Goal: Transaction & Acquisition: Purchase product/service

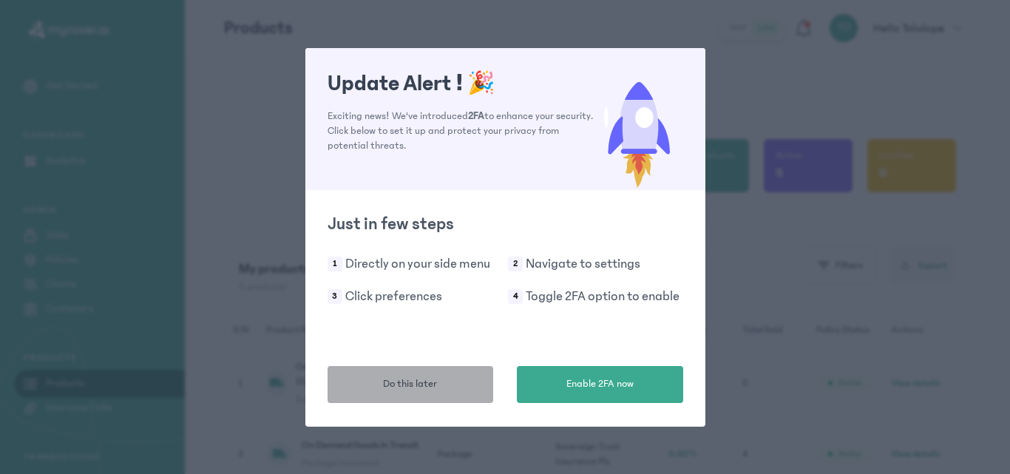
click at [356, 390] on button "Do this later" at bounding box center [411, 384] width 166 height 37
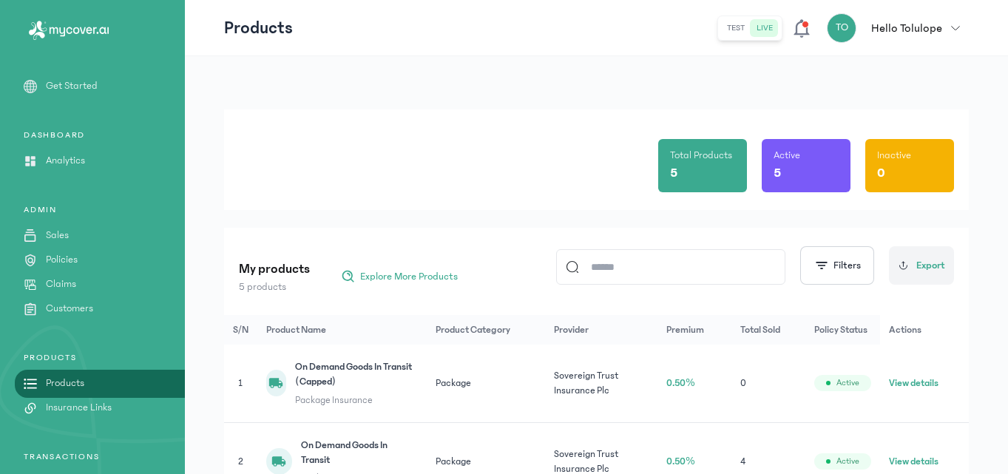
click at [738, 28] on button "test" at bounding box center [736, 28] width 30 height 18
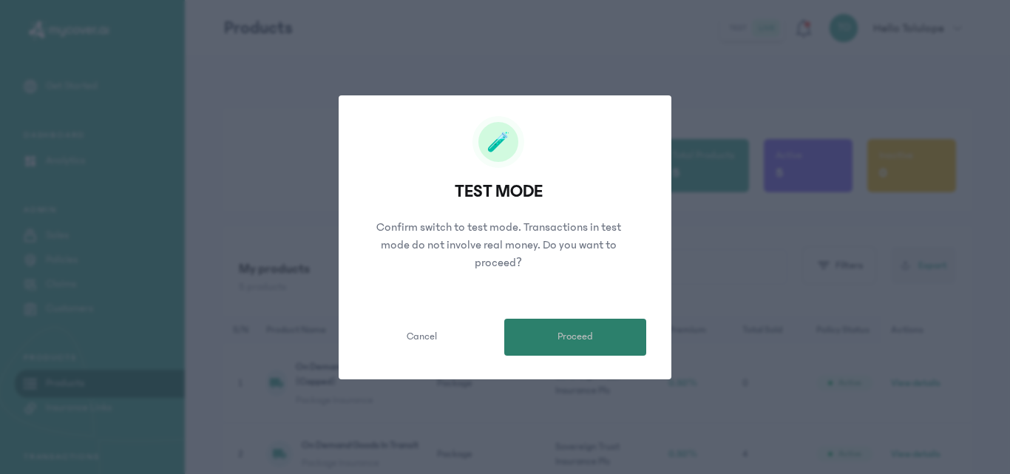
click at [573, 342] on span "Proceed" at bounding box center [575, 337] width 35 height 16
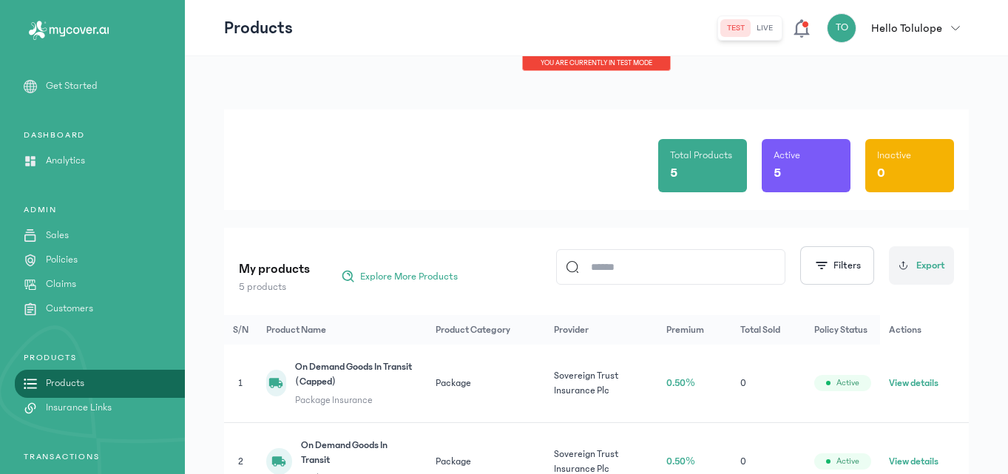
scroll to position [302, 0]
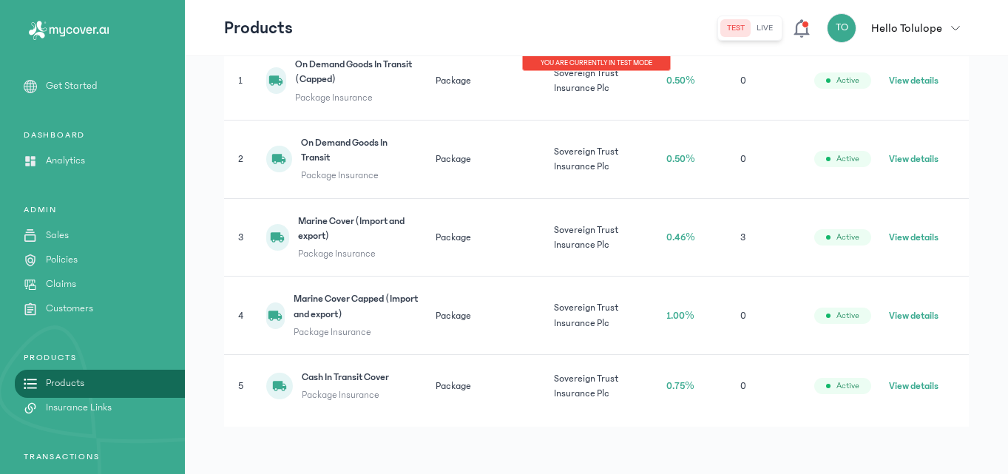
drag, startPoint x: 933, startPoint y: 231, endPoint x: 534, endPoint y: 232, distance: 399.3
click at [933, 231] on button "View details" at bounding box center [914, 237] width 50 height 15
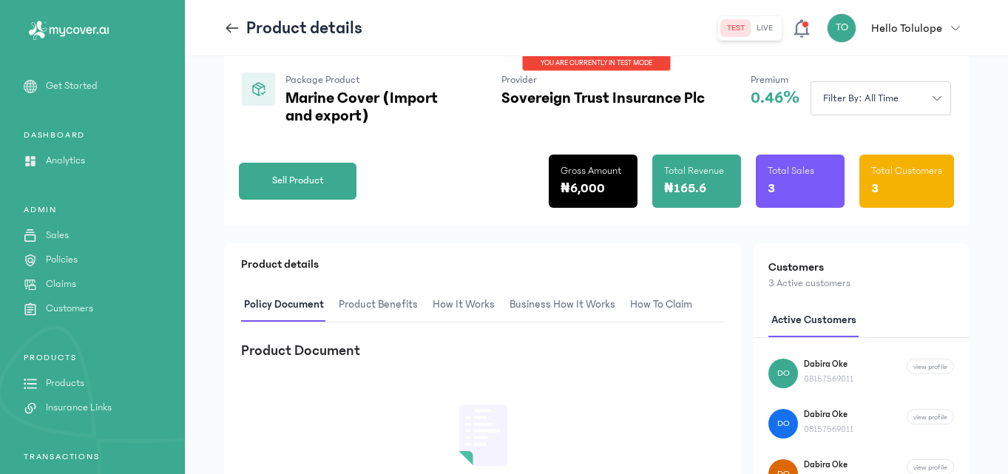
scroll to position [55, 0]
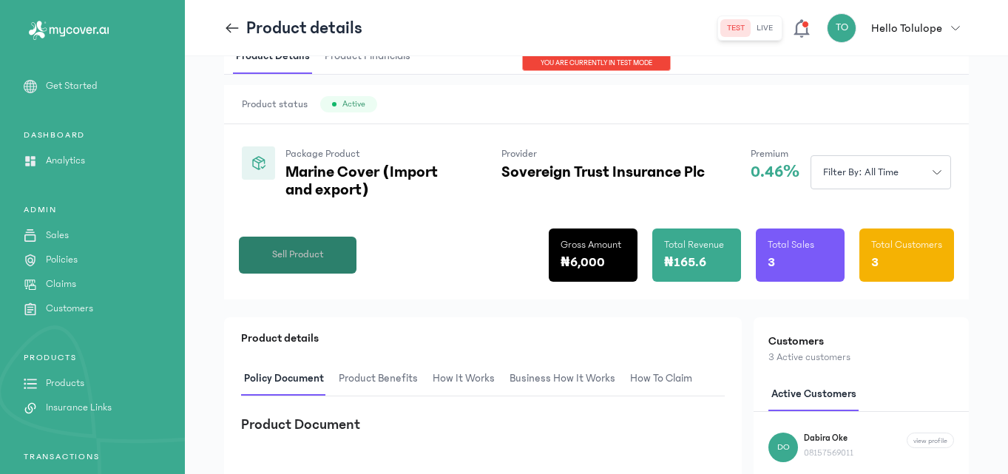
click at [293, 261] on span "Sell Product" at bounding box center [298, 255] width 52 height 16
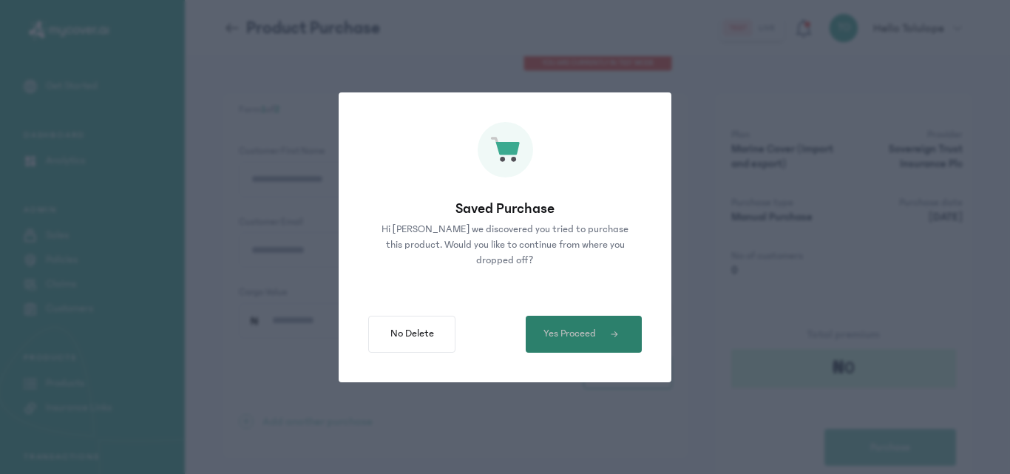
click at [609, 347] on button "Yes Proceed" at bounding box center [584, 334] width 116 height 37
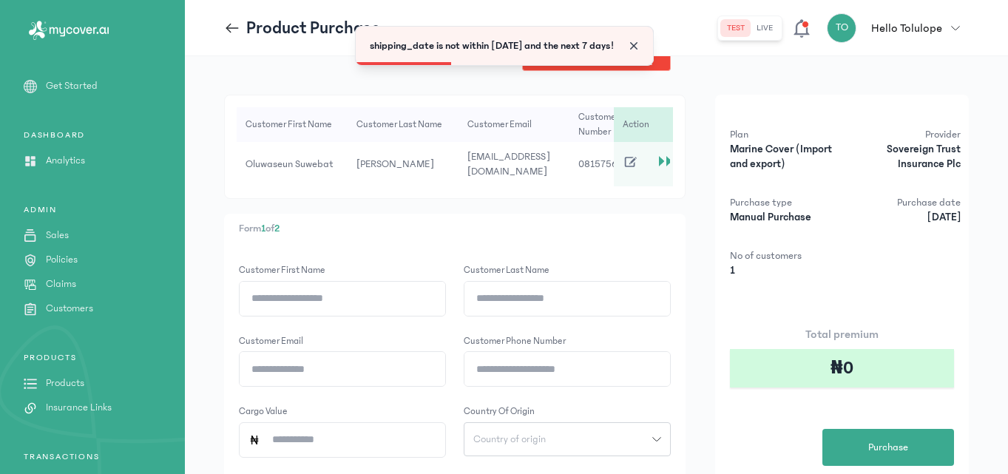
click at [635, 41] on span "Close" at bounding box center [633, 45] width 15 height 15
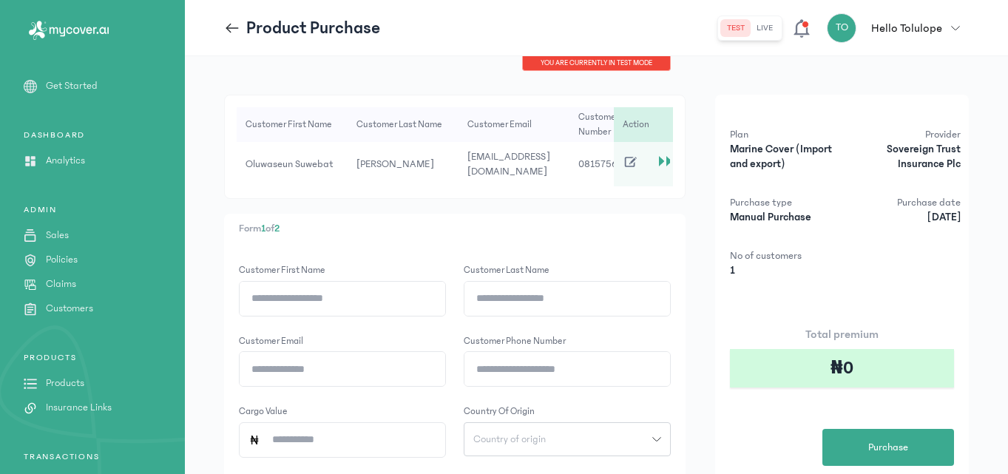
click at [629, 163] on icon at bounding box center [631, 162] width 16 height 16
click at [711, 288] on div "Customer First name Customer Last name Customer email Customer phone number Car…" at bounding box center [596, 335] width 745 height 481
